Goal: Task Accomplishment & Management: Manage account settings

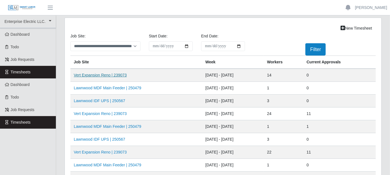
click at [88, 75] on link "Vert Expansion Reno | 239073" at bounding box center [100, 75] width 53 height 4
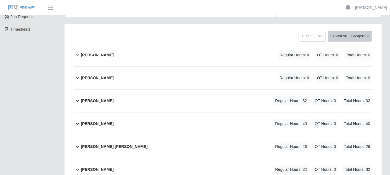
scroll to position [124, 0]
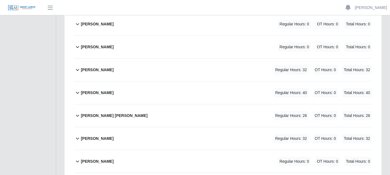
click at [94, 113] on b "[PERSON_NAME] [PERSON_NAME]" at bounding box center [114, 116] width 67 height 6
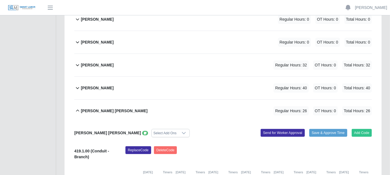
scroll to position [186, 0]
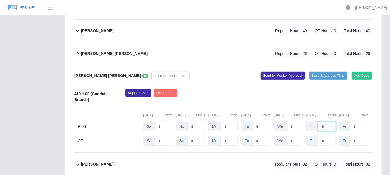
click at [327, 122] on input "*" at bounding box center [327, 127] width 18 height 10
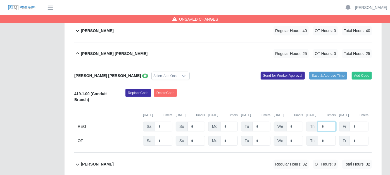
type input "*"
click at [360, 122] on input "*" at bounding box center [359, 127] width 19 height 10
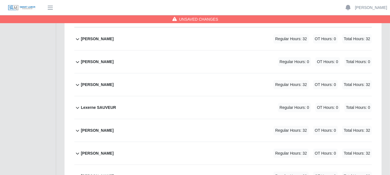
scroll to position [397, 0]
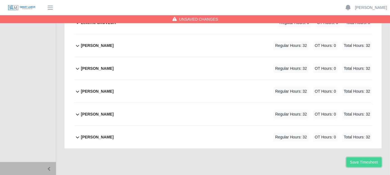
click at [366, 158] on button "Save Timesheet" at bounding box center [364, 163] width 35 height 10
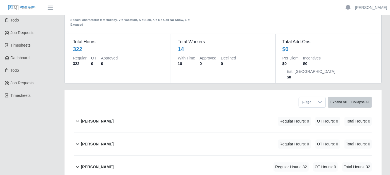
scroll to position [0, 0]
